Goal: Find specific page/section: Find specific page/section

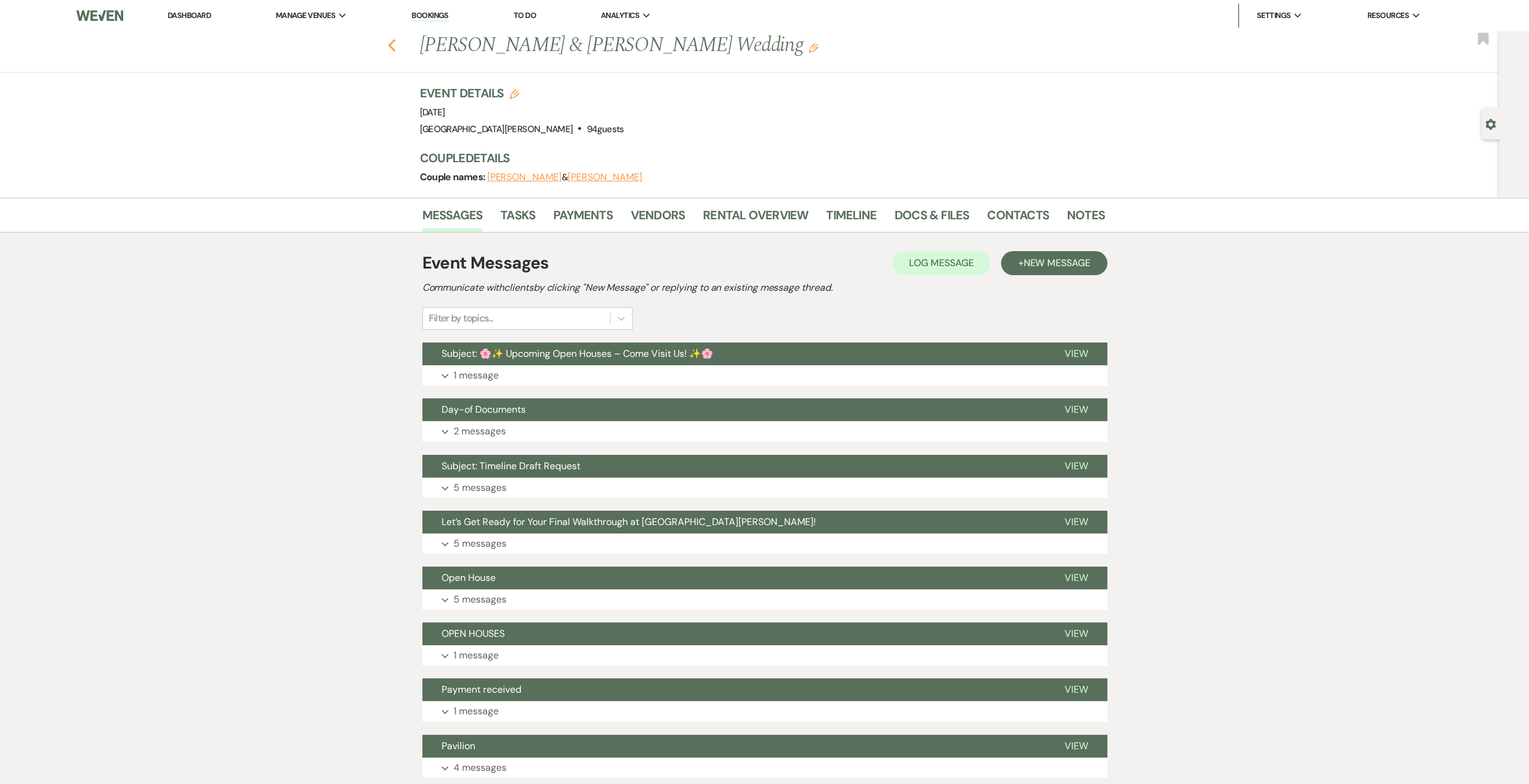
click at [392, 47] on icon "Previous" at bounding box center [392, 46] width 9 height 14
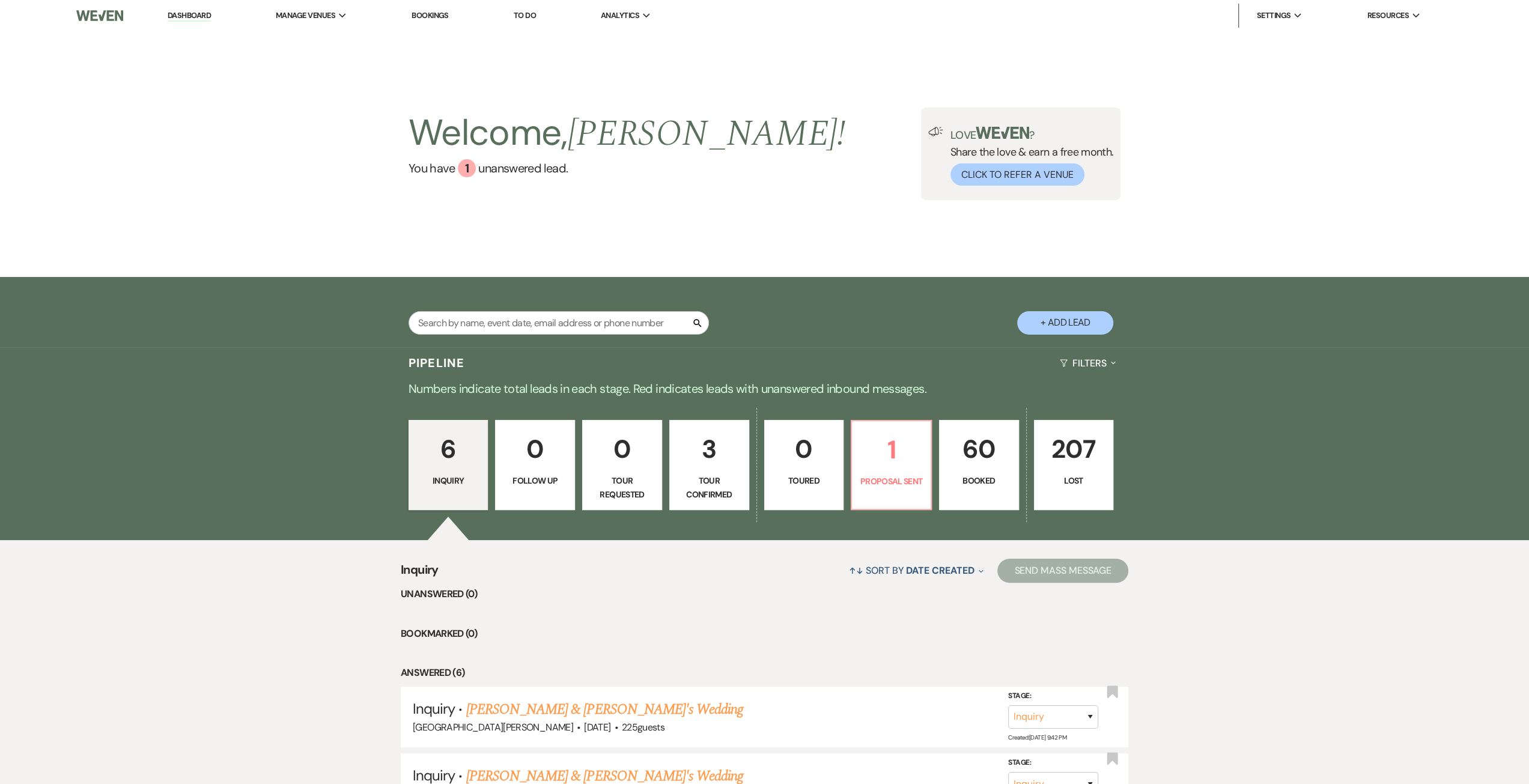
click at [946, 472] on link "60 Booked" at bounding box center [979, 464] width 80 height 90
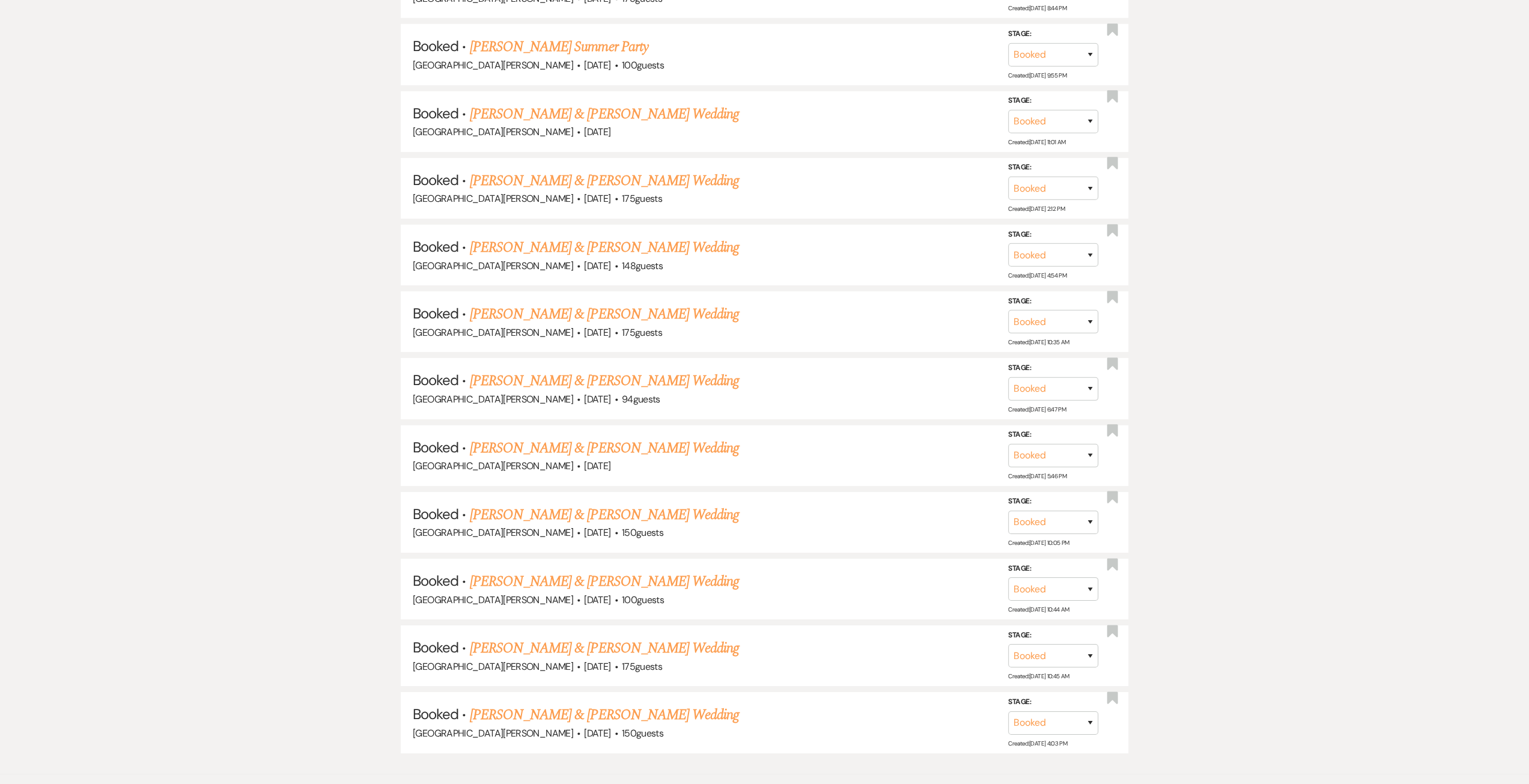
scroll to position [4015, 0]
